Goal: Task Accomplishment & Management: Complete application form

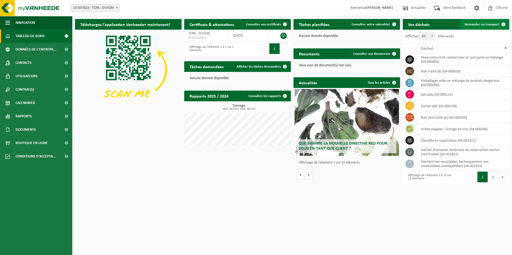
click at [475, 24] on span "Demander un transport" at bounding box center [481, 24] width 35 height 3
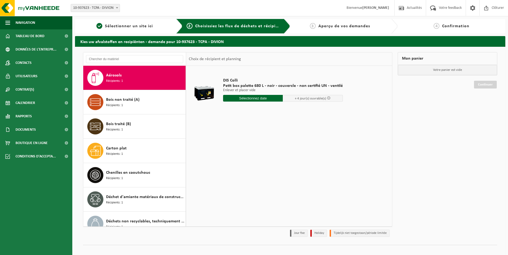
click at [356, 160] on div "DIS Colli Petit box palette 680 L - noir - couvercle - non certifié UN - ventil…" at bounding box center [289, 146] width 206 height 161
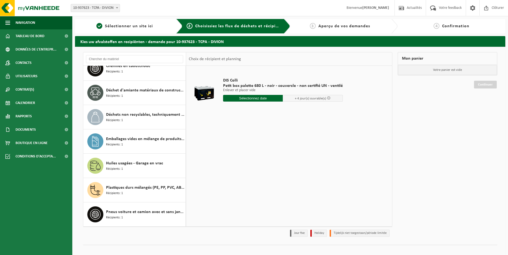
click at [182, 74] on div "Aérosols Récipients: 1 Bois non traité (A) Récipients: 1 Bois traité (B) Récipi…" at bounding box center [134, 146] width 103 height 161
click at [119, 188] on span "Plastiques durs mélangés (PE, PP, PVC, ABS, PC, PA, ...), recyclable (industrie…" at bounding box center [145, 188] width 78 height 6
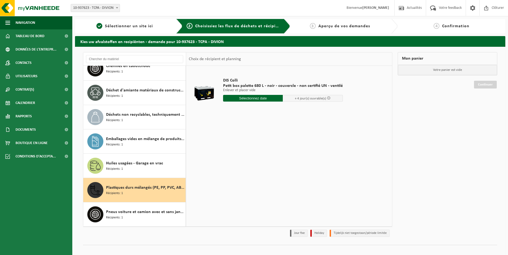
click at [119, 188] on span "Plastiques durs mélangés (PE, PP, PVC, ABS, PC, PA, ...), recyclable (industrie…" at bounding box center [145, 188] width 78 height 6
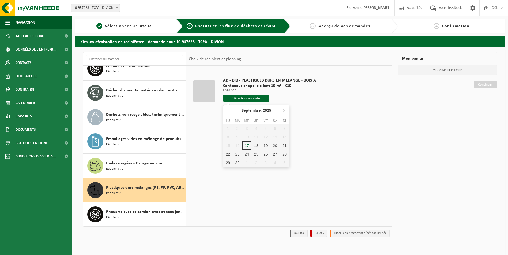
click at [252, 96] on input "text" at bounding box center [246, 98] width 47 height 7
click at [258, 145] on div "18" at bounding box center [255, 146] width 9 height 9
type input "à partir de [DATE]"
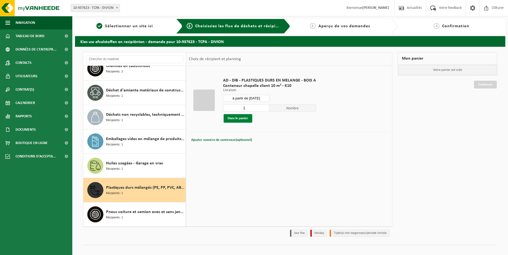
click at [238, 118] on button "Dans le panier" at bounding box center [237, 118] width 29 height 9
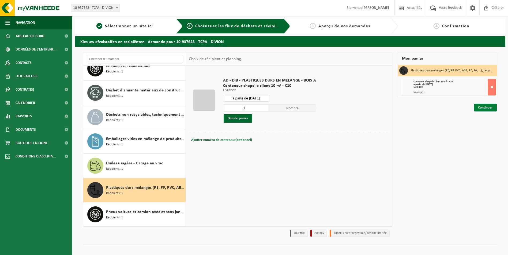
click at [491, 109] on link "Continuer" at bounding box center [485, 108] width 23 height 8
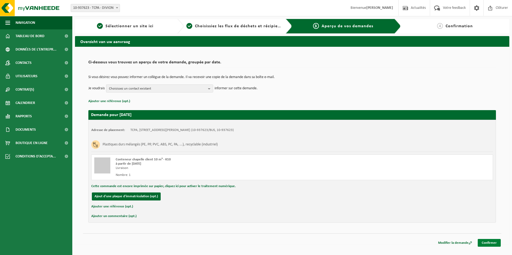
click at [486, 242] on link "Confirmer" at bounding box center [489, 243] width 23 height 8
